Goal: Information Seeking & Learning: Learn about a topic

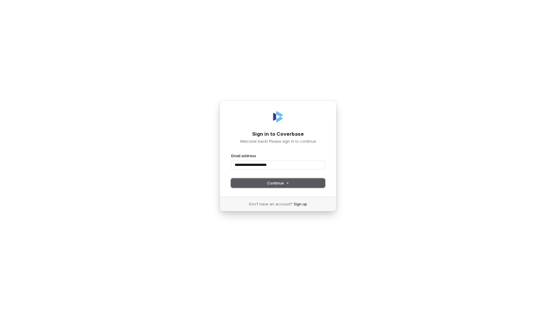
click at [289, 183] on button "Continue" at bounding box center [278, 183] width 94 height 9
type input "**********"
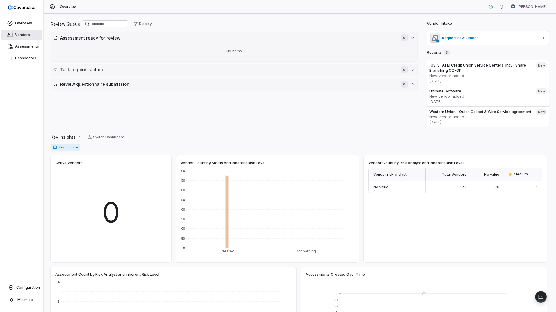
click at [26, 33] on span "Vendors" at bounding box center [22, 35] width 15 height 5
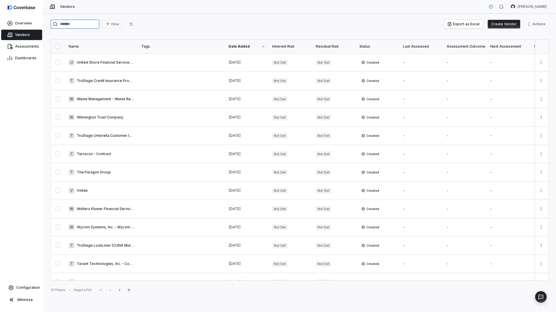
click at [75, 24] on input "search" at bounding box center [75, 23] width 49 height 9
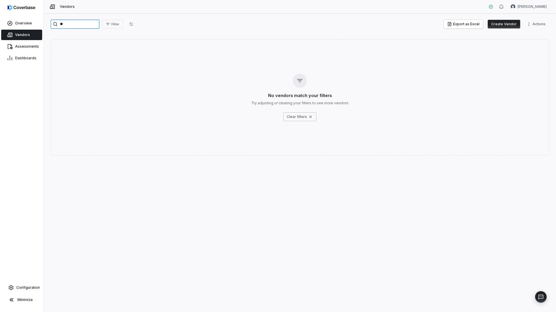
type input "*"
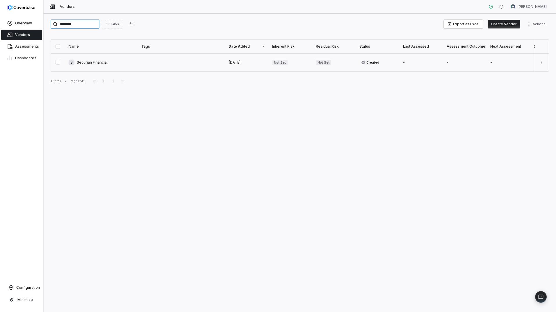
type input "********"
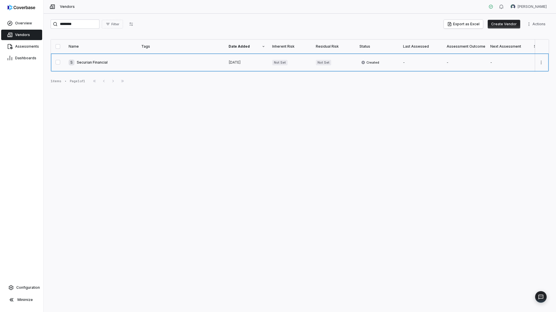
click at [90, 64] on link at bounding box center [101, 62] width 73 height 18
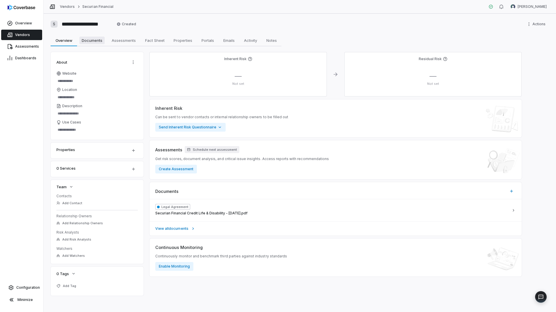
click at [93, 40] on span "Documents" at bounding box center [91, 41] width 25 height 8
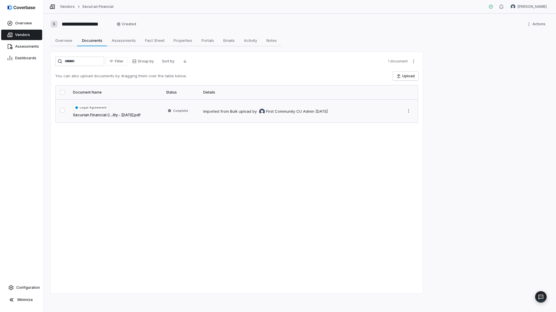
click at [123, 114] on link "Securian Financial C...lity - [DATE].pdf" at bounding box center [106, 115] width 67 height 6
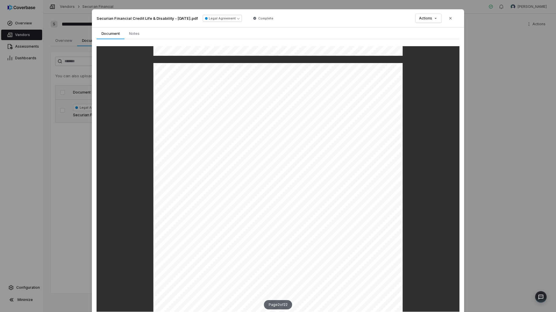
scroll to position [320, 0]
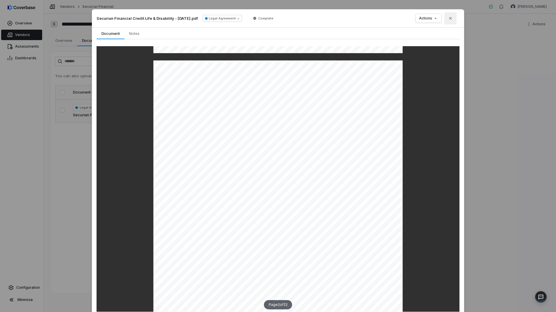
click at [448, 20] on icon "button" at bounding box center [450, 18] width 5 height 5
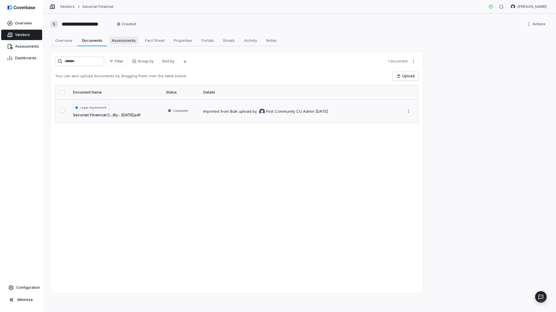
click at [126, 41] on span "Assessments" at bounding box center [123, 41] width 29 height 8
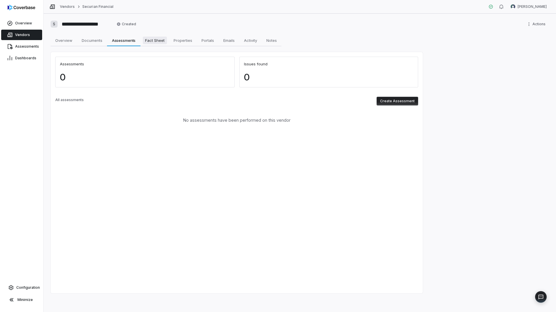
click at [158, 40] on span "Fact Sheet" at bounding box center [155, 41] width 24 height 8
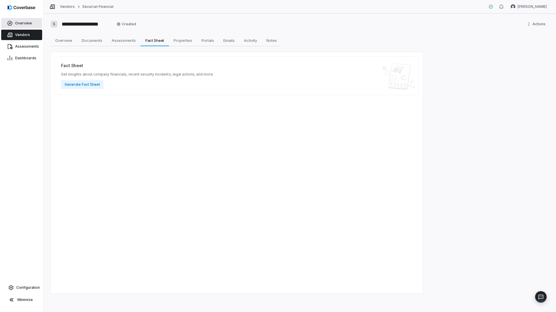
click at [32, 25] on link "Overview" at bounding box center [21, 23] width 41 height 10
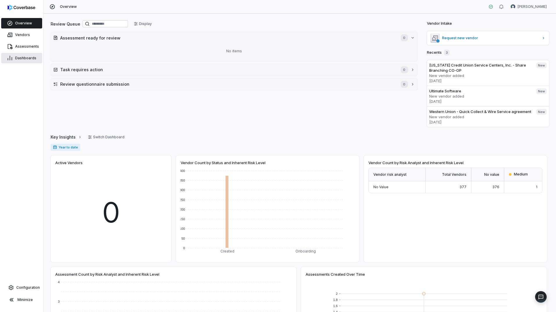
click at [30, 60] on span "Dashboards" at bounding box center [25, 58] width 21 height 5
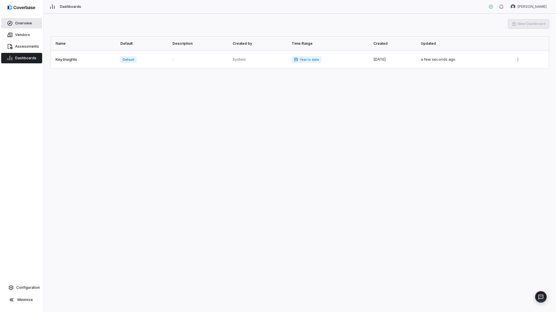
click at [29, 26] on link "Overview" at bounding box center [21, 23] width 41 height 10
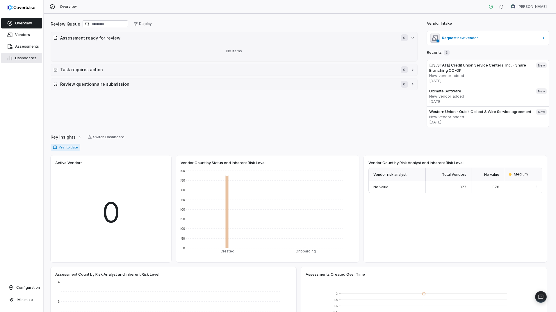
click at [24, 57] on span "Dashboards" at bounding box center [25, 58] width 21 height 5
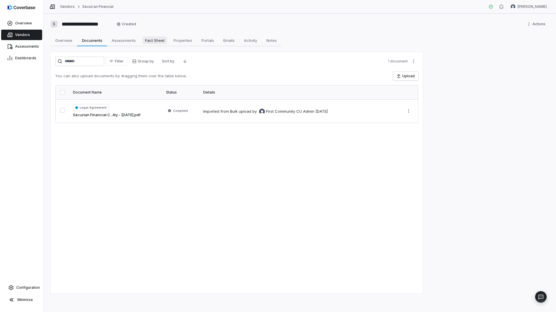
click at [151, 43] on span "Fact Sheet" at bounding box center [155, 41] width 24 height 8
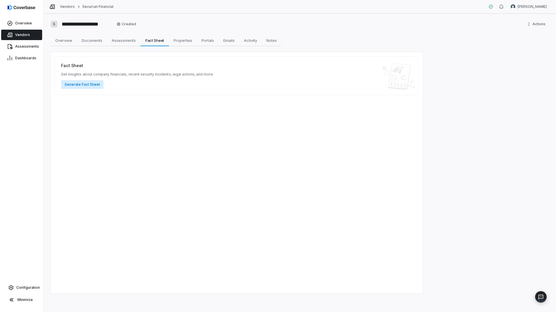
click at [85, 85] on button "Generate Fact Sheet" at bounding box center [82, 84] width 42 height 9
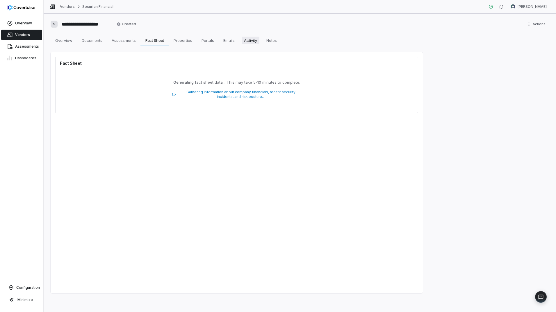
click at [254, 41] on span "Activity" at bounding box center [251, 41] width 18 height 8
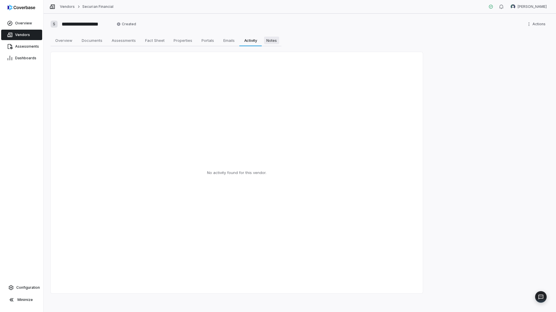
click at [272, 40] on span "Notes" at bounding box center [271, 41] width 15 height 8
click at [204, 40] on span "Portals" at bounding box center [207, 41] width 17 height 8
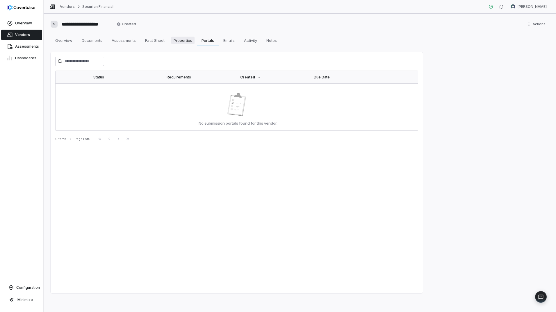
click at [189, 40] on span "Properties" at bounding box center [182, 41] width 23 height 8
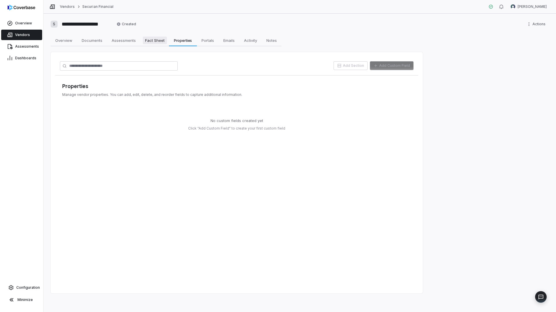
click at [153, 40] on span "Fact Sheet" at bounding box center [155, 41] width 24 height 8
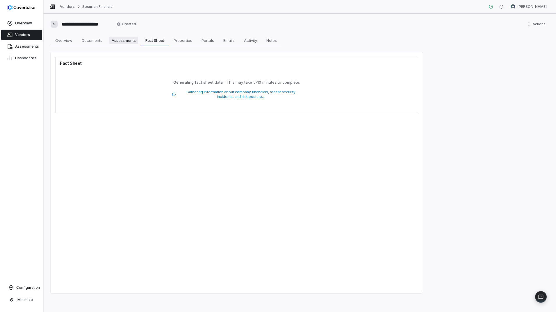
click at [123, 40] on span "Assessments" at bounding box center [123, 41] width 29 height 8
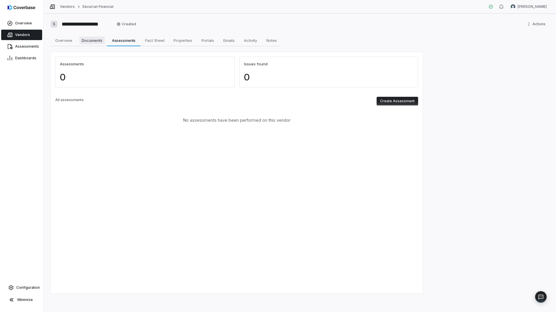
click at [94, 40] on span "Documents" at bounding box center [91, 41] width 25 height 8
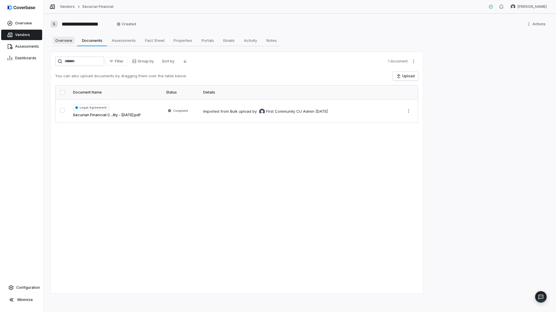
click at [67, 41] on span "Overview" at bounding box center [64, 41] width 22 height 8
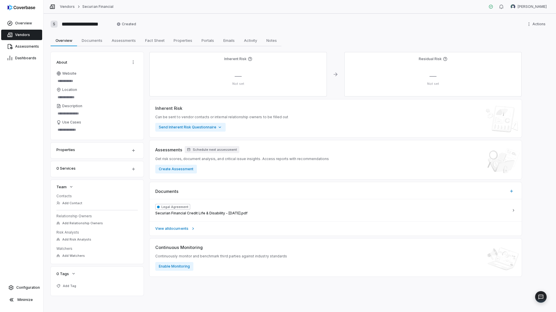
click at [220, 291] on div "Inherent Risk — Not set Residual Risk — Not set Inherent Risk Can be sent to ve…" at bounding box center [335, 174] width 372 height 244
click at [26, 25] on span "Overview" at bounding box center [23, 23] width 17 height 5
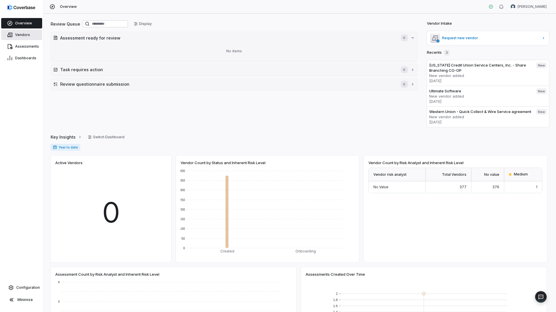
click at [26, 35] on span "Vendors" at bounding box center [22, 35] width 15 height 5
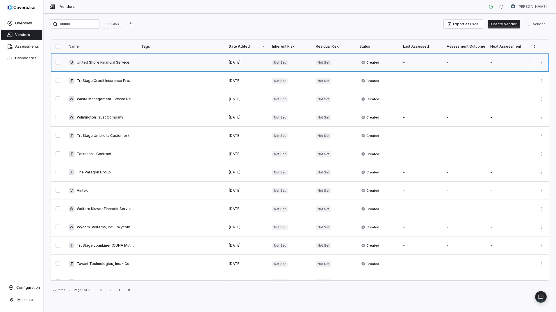
click at [106, 62] on link at bounding box center [101, 62] width 73 height 18
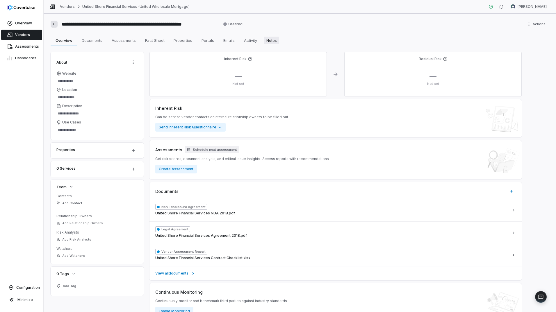
click at [274, 40] on span "Notes" at bounding box center [271, 41] width 15 height 8
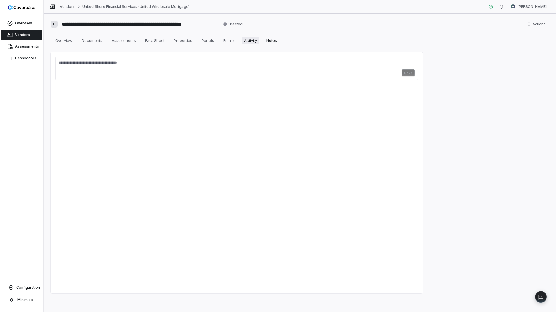
click at [253, 40] on span "Activity" at bounding box center [251, 41] width 18 height 8
click at [224, 42] on span "Emails" at bounding box center [229, 41] width 16 height 8
click at [208, 42] on span "Portals" at bounding box center [207, 41] width 17 height 8
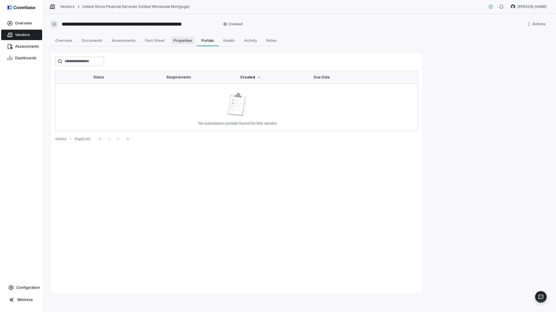
click at [181, 42] on span "Properties" at bounding box center [182, 41] width 23 height 8
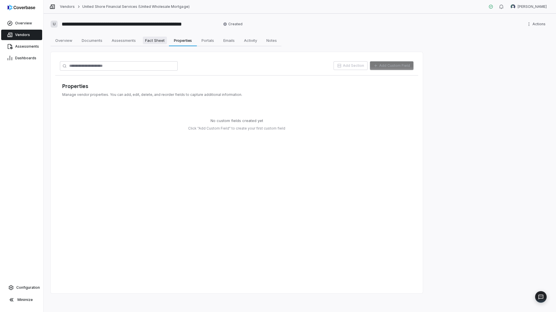
click at [157, 41] on span "Fact Sheet" at bounding box center [155, 41] width 24 height 8
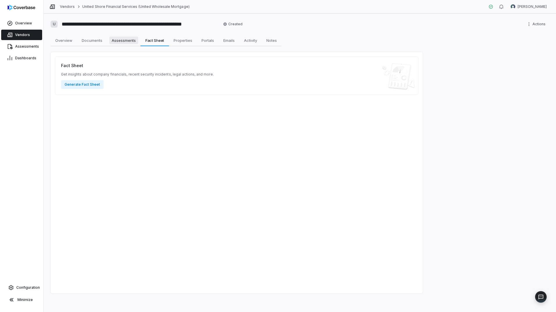
click at [120, 41] on span "Assessments" at bounding box center [123, 41] width 29 height 8
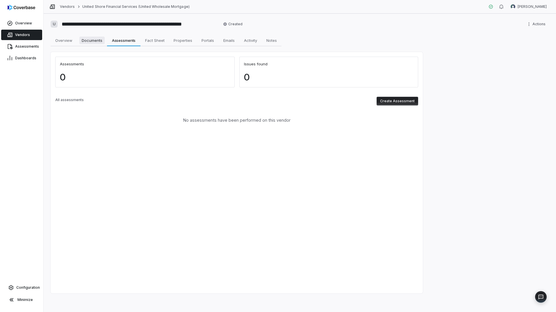
click at [97, 39] on span "Documents" at bounding box center [91, 41] width 25 height 8
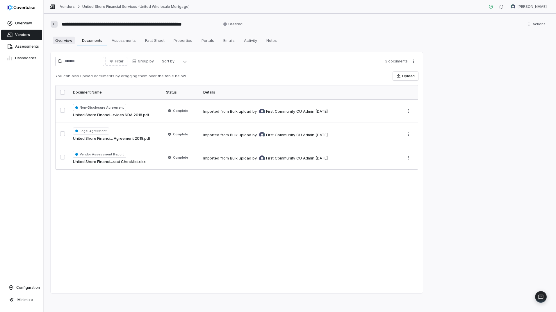
click at [70, 42] on span "Overview" at bounding box center [64, 41] width 22 height 8
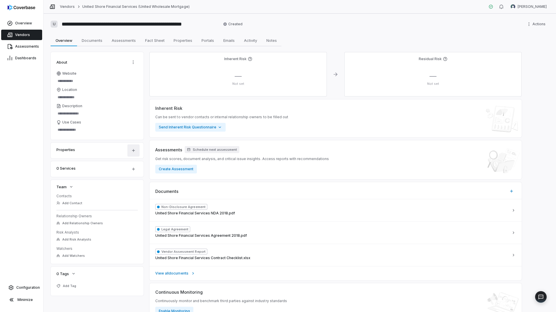
click at [131, 151] on html "**********" at bounding box center [278, 156] width 556 height 312
click at [553, 228] on html "**********" at bounding box center [278, 156] width 556 height 312
click at [539, 232] on div "About Website Location Description Use Cases Properties 0 Services Team Contact…" at bounding box center [300, 186] width 498 height 269
click at [526, 25] on html "**********" at bounding box center [278, 156] width 556 height 312
click at [395, 25] on html "**********" at bounding box center [278, 156] width 556 height 312
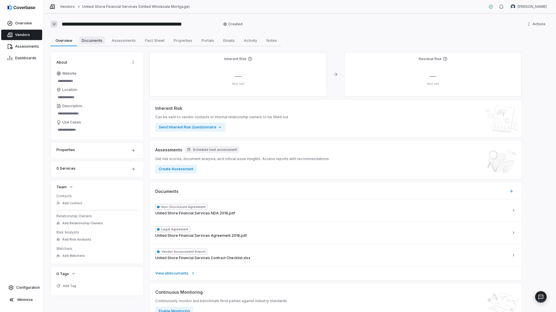
click at [90, 42] on span "Documents" at bounding box center [91, 41] width 25 height 8
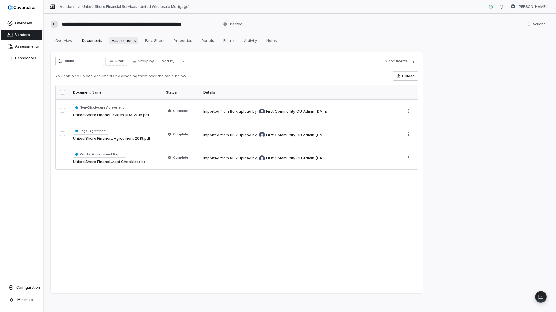
click at [131, 40] on span "Assessments" at bounding box center [123, 41] width 29 height 8
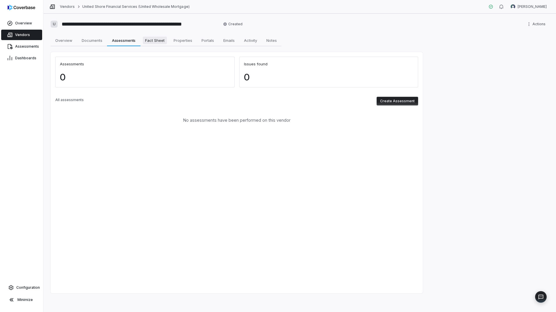
click at [155, 38] on span "Fact Sheet" at bounding box center [155, 41] width 24 height 8
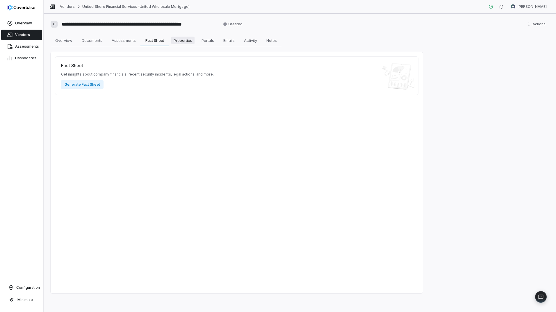
click at [182, 42] on span "Properties" at bounding box center [182, 41] width 23 height 8
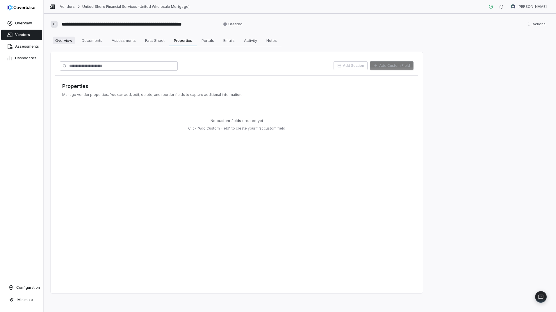
click at [67, 42] on span "Overview" at bounding box center [64, 41] width 22 height 8
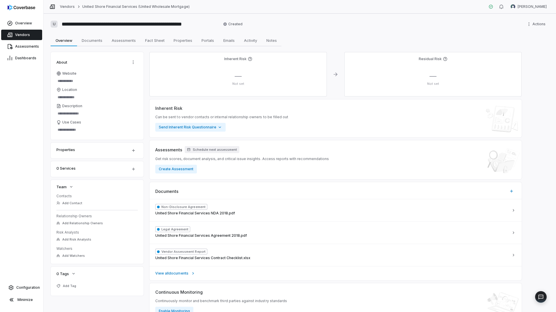
type textarea "*"
